Goal: Find specific page/section: Find specific page/section

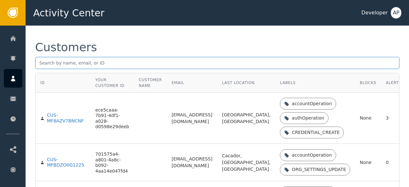
click at [43, 64] on input "text" at bounding box center [217, 63] width 364 height 12
paste input "belloabdulmujeeb23 @[DOMAIN_NAME]"
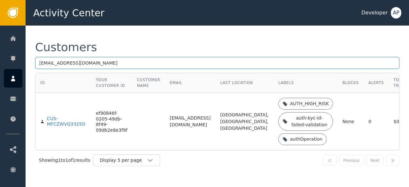
type input "[EMAIL_ADDRESS][DOMAIN_NAME]"
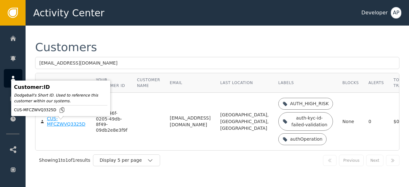
click at [57, 127] on div "CUS-MFCZWVQ3325D" at bounding box center [67, 121] width 40 height 11
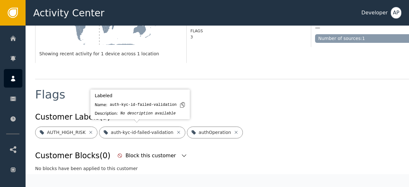
scroll to position [193, 0]
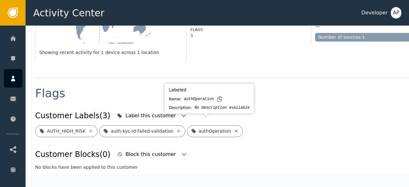
click at [233, 128] on icon at bounding box center [235, 130] width 5 height 5
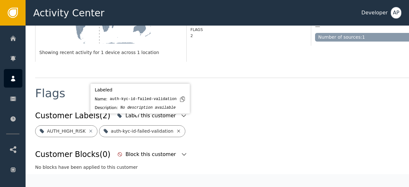
click at [177, 129] on icon at bounding box center [178, 130] width 3 height 3
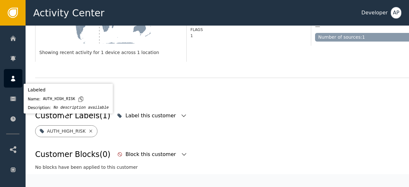
click at [88, 128] on icon at bounding box center [90, 130] width 5 height 5
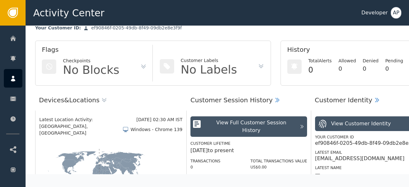
scroll to position [0, 0]
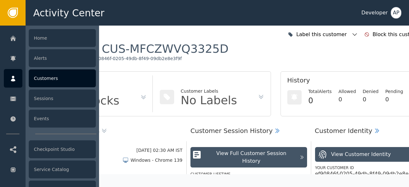
click at [43, 73] on div "Customers" at bounding box center [62, 78] width 67 height 18
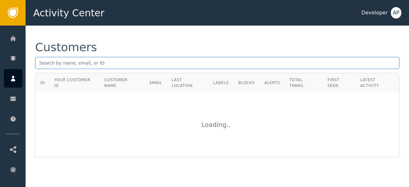
click at [38, 64] on input "text" at bounding box center [217, 63] width 364 height 12
paste input "[PERSON_NAME][EMAIL_ADDRESS]"
type input "c"
paste input "[EMAIL_ADDRESS][DOMAIN_NAME]"
click at [139, 64] on input "[EMAIL_ADDRESS][DOMAIN_NAME]" at bounding box center [217, 63] width 364 height 12
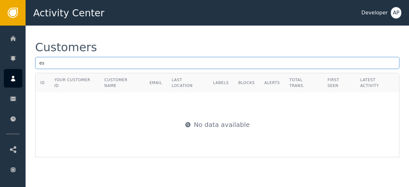
type input "e"
paste input "[PERSON_NAME][EMAIL_ADDRESS]"
type input "s"
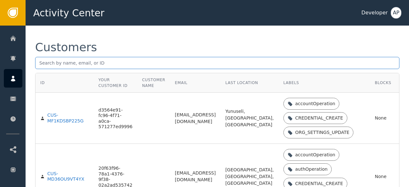
paste input "[EMAIL_ADDRESS][DOMAIN_NAME]"
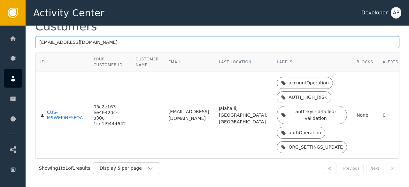
scroll to position [21, 0]
type input "[EMAIL_ADDRESS][DOMAIN_NAME]"
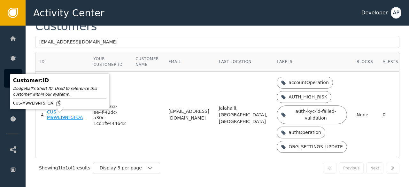
click at [62, 119] on div "CUS-M9WEI9NF5FOA" at bounding box center [65, 114] width 37 height 11
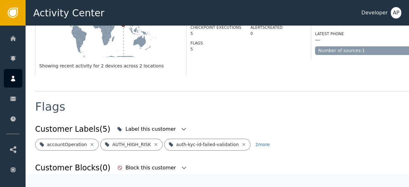
scroll to position [214, 0]
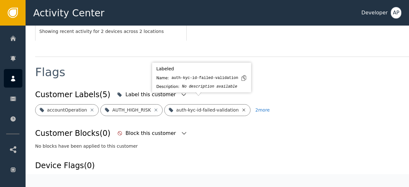
click at [242, 108] on icon at bounding box center [243, 109] width 3 height 3
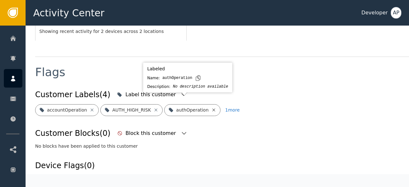
click at [212, 108] on icon at bounding box center [213, 109] width 3 height 3
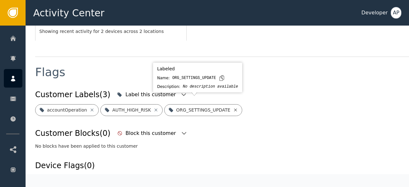
click at [233, 107] on icon at bounding box center [235, 109] width 5 height 5
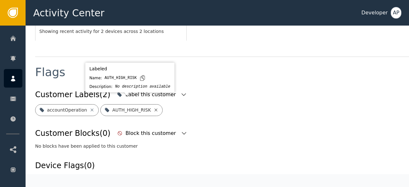
click at [155, 108] on icon at bounding box center [156, 109] width 3 height 3
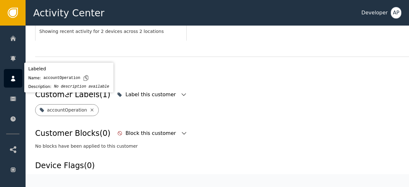
click at [91, 108] on icon at bounding box center [92, 109] width 3 height 3
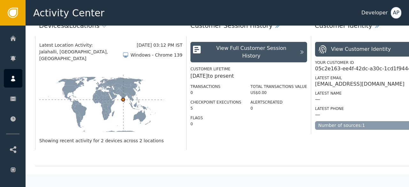
scroll to position [0, 0]
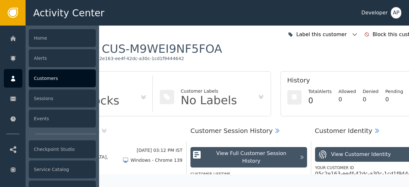
click at [34, 79] on div "Customers" at bounding box center [62, 78] width 67 height 18
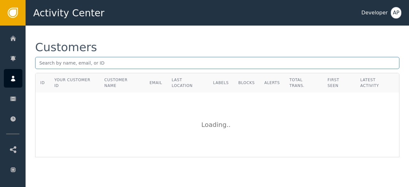
click at [63, 60] on input "text" at bounding box center [217, 63] width 364 height 12
paste input "[EMAIL_ADDRESS]"
type input "[EMAIL_ADDRESS]"
